Goal: Find specific page/section: Find specific page/section

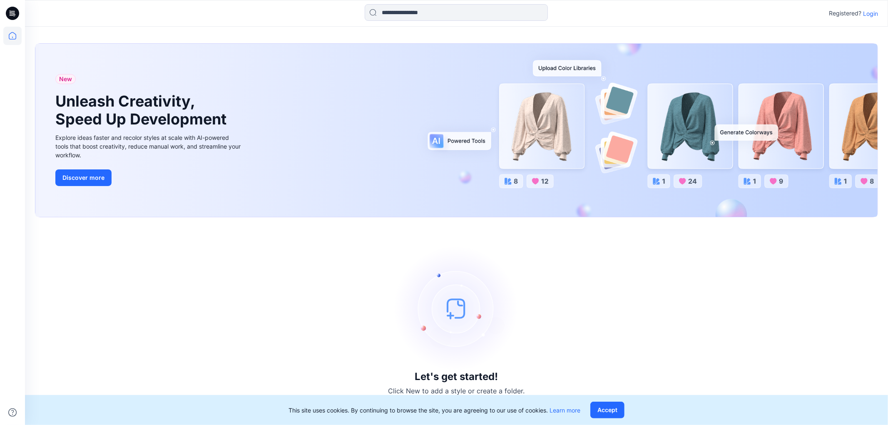
click at [871, 10] on p "Login" at bounding box center [870, 13] width 15 height 9
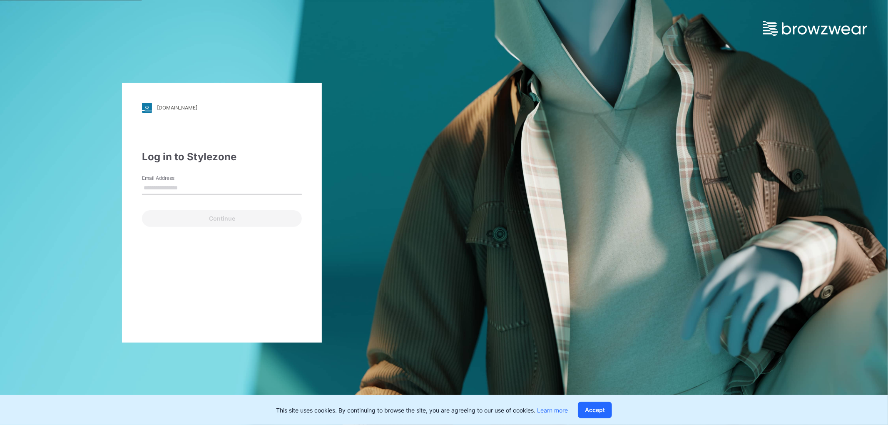
type input "**********"
click at [204, 219] on button "Continue" at bounding box center [222, 218] width 160 height 17
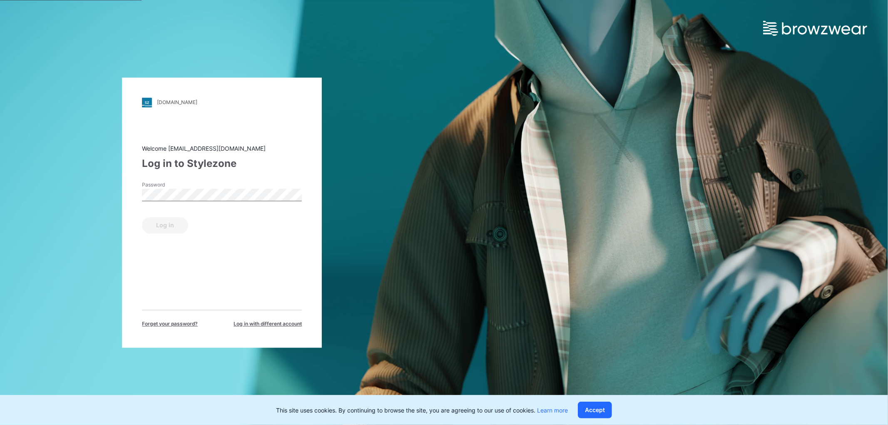
click at [179, 207] on form "Password Log in" at bounding box center [222, 207] width 160 height 52
click at [160, 222] on button "Log in" at bounding box center [165, 225] width 46 height 17
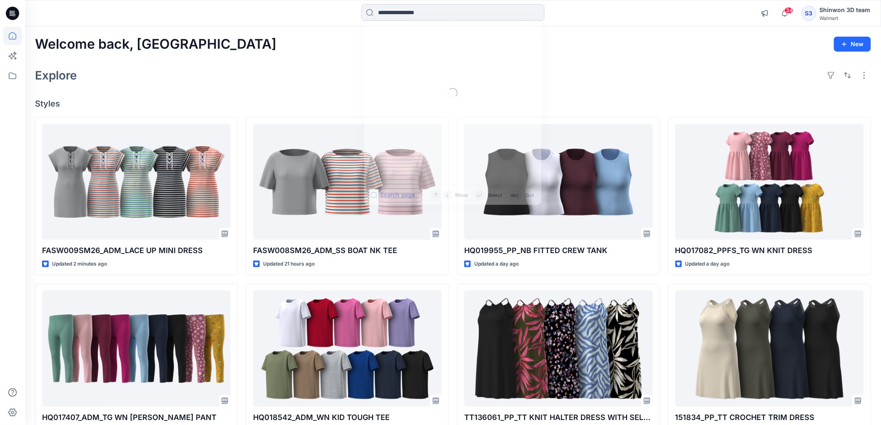
click at [398, 17] on input at bounding box center [452, 12] width 183 height 17
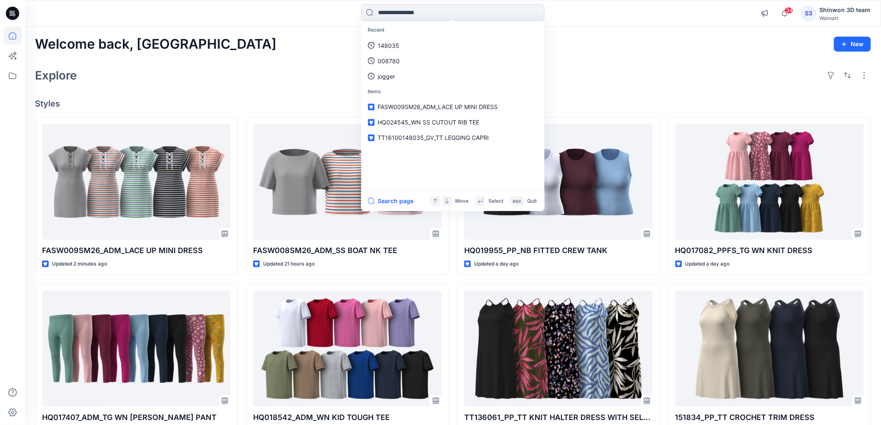
type input "*"
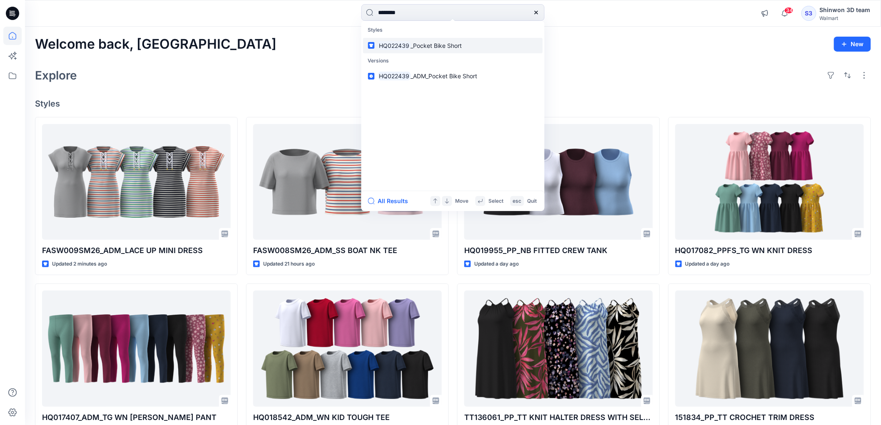
type input "********"
click at [425, 43] on span "_Pocket Bike Short" at bounding box center [436, 45] width 51 height 7
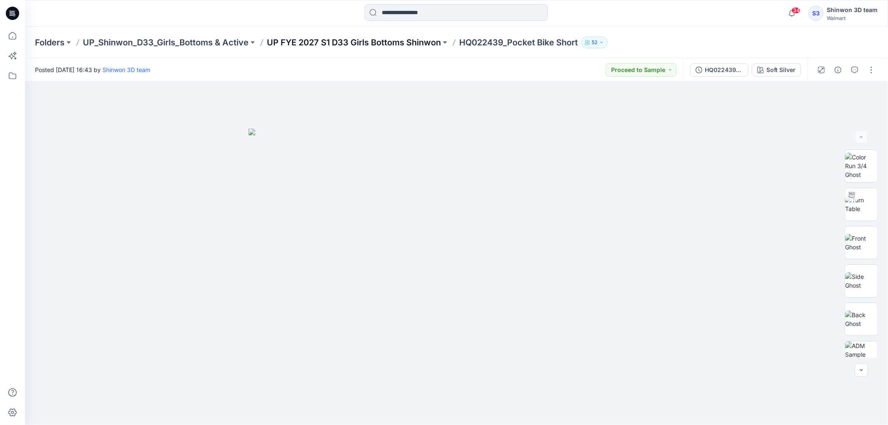
click at [355, 38] on p "UP FYE 2027 S1 D33 Girls Bottoms Shinwon" at bounding box center [354, 43] width 174 height 12
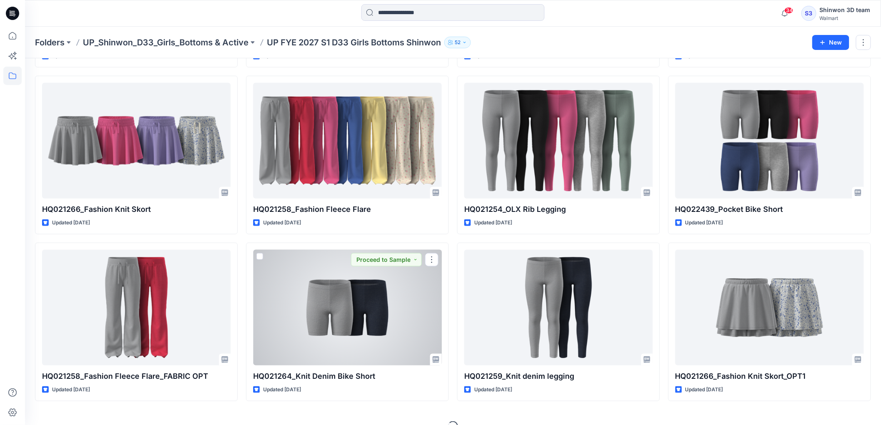
scroll to position [185, 0]
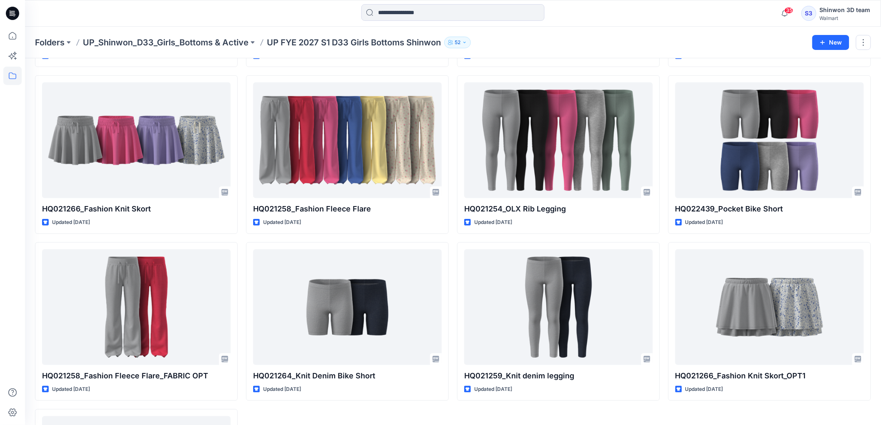
click at [225, 51] on div "Folders UP_Shinwon_D33_Girls_Bottoms & Active UP FYE 2027 S1 D33 Girls Bottoms …" at bounding box center [453, 43] width 856 height 32
click at [227, 45] on p "UP_Shinwon_D33_Girls_Bottoms & Active" at bounding box center [166, 43] width 166 height 12
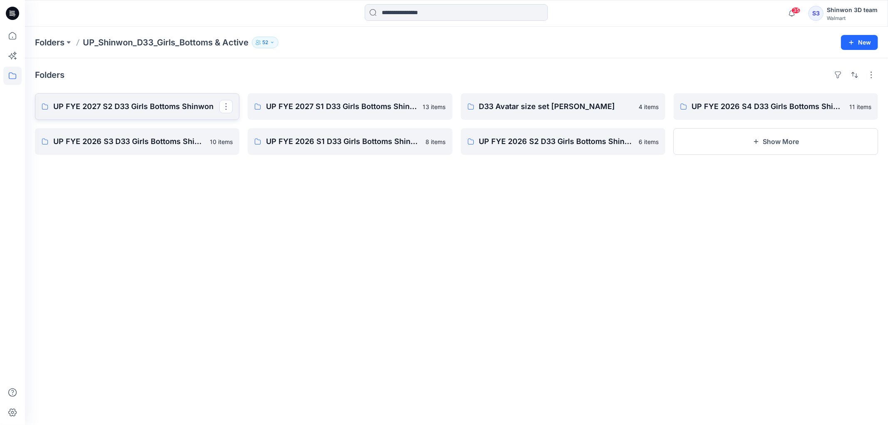
click at [194, 106] on p "UP FYE 2027 S2 D33 Girls Bottoms Shinwon" at bounding box center [136, 107] width 166 height 12
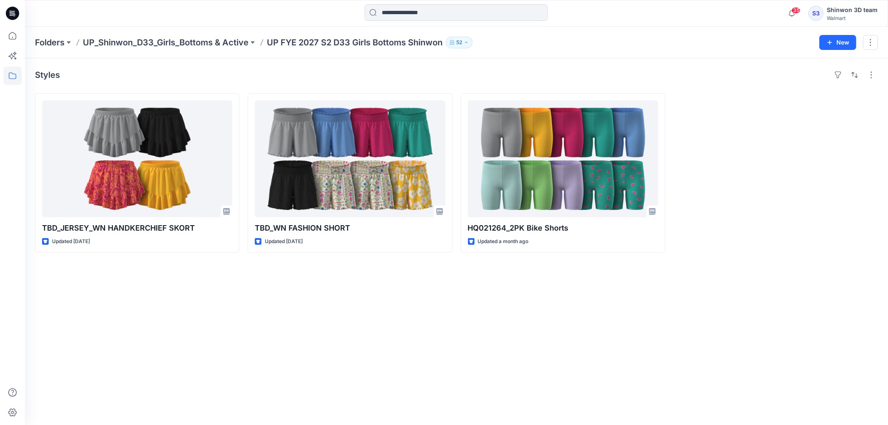
click at [191, 310] on div "Styles TBD_JERSEY_WN HANDKERCHIEF SKORT Updated [DATE] TBD_WN FASHION SHORT Upd…" at bounding box center [456, 241] width 863 height 367
